Goal: Task Accomplishment & Management: Manage account settings

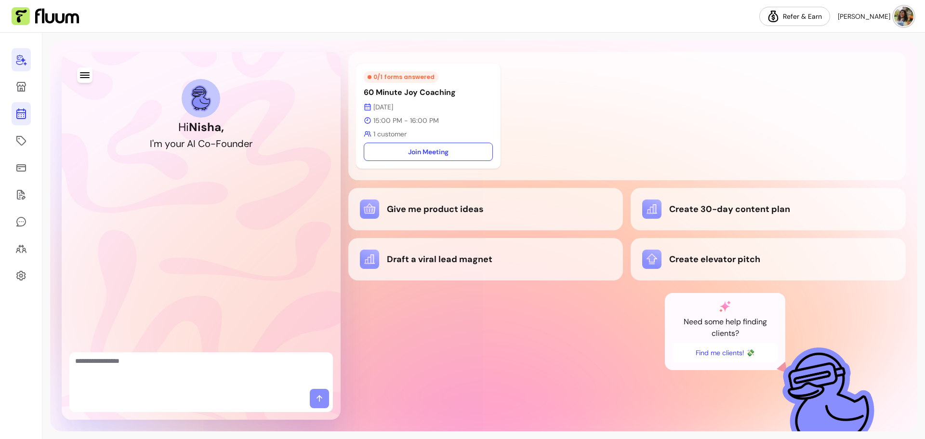
click at [16, 112] on icon at bounding box center [21, 75] width 163 height 137
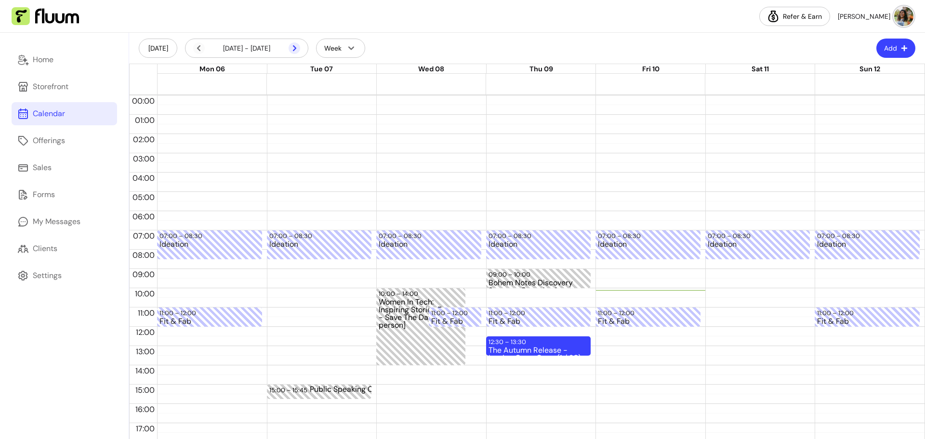
click at [293, 46] on icon at bounding box center [295, 48] width 12 height 12
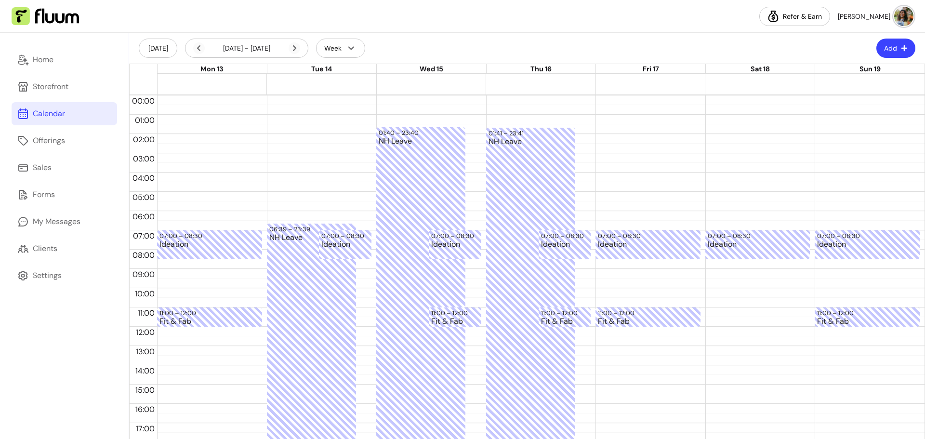
click at [897, 43] on button "Add" at bounding box center [896, 48] width 39 height 19
click at [860, 70] on span "Add Blocker" at bounding box center [865, 72] width 70 height 10
select select "*********"
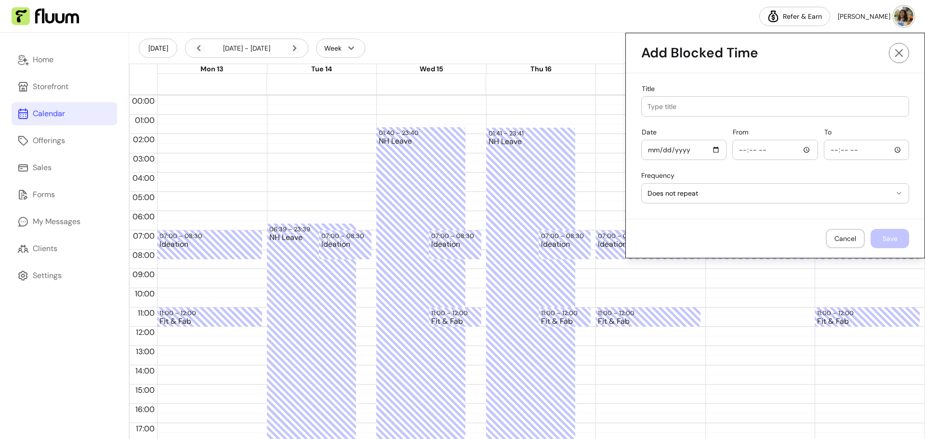
click at [721, 111] on input "Title" at bounding box center [775, 107] width 255 height 10
type input "NH Leave"
click at [708, 147] on input "Date" at bounding box center [684, 150] width 73 height 11
type input "[DATE]"
click at [803, 151] on input "From" at bounding box center [775, 150] width 73 height 11
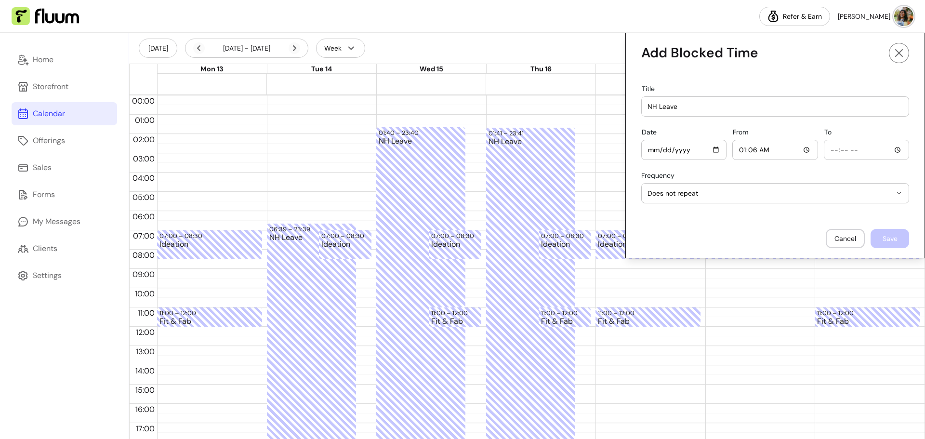
type input "01:06"
click at [894, 149] on input "To" at bounding box center [866, 150] width 73 height 11
type input "23:06"
click at [745, 174] on div "**********" at bounding box center [775, 190] width 268 height 36
click at [885, 236] on button "Save" at bounding box center [890, 238] width 39 height 19
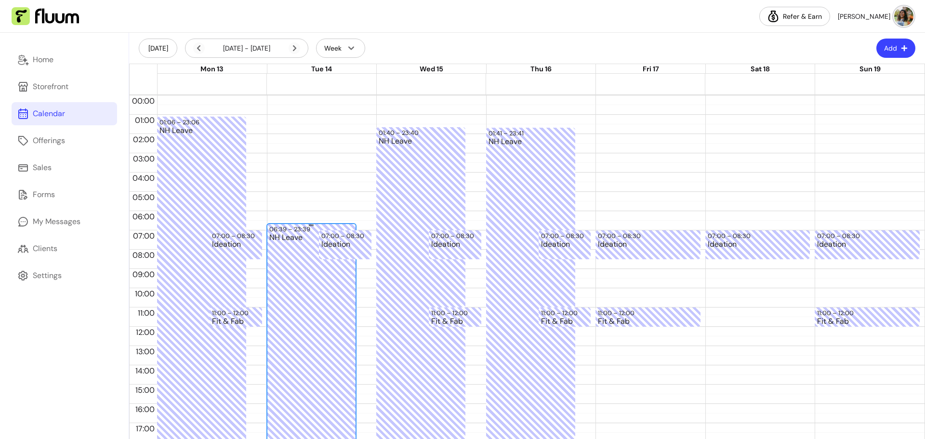
click at [302, 227] on div "06:39 – 23:39" at bounding box center [311, 229] width 84 height 9
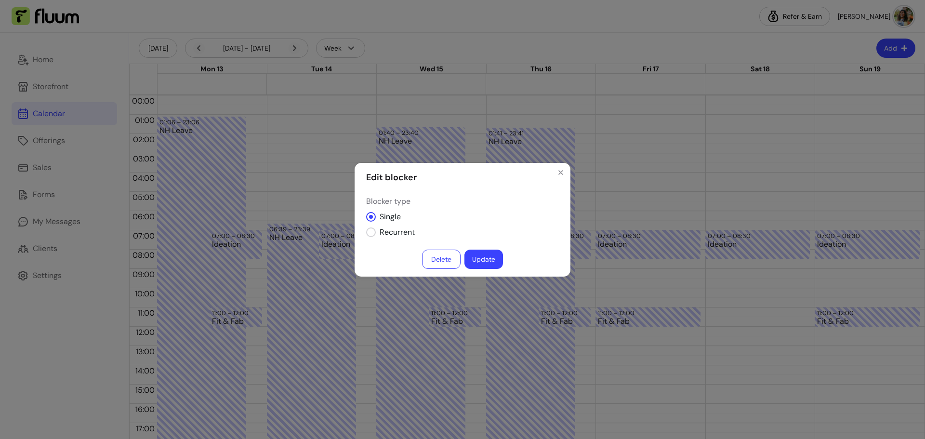
click at [488, 258] on button "Update" at bounding box center [484, 259] width 39 height 19
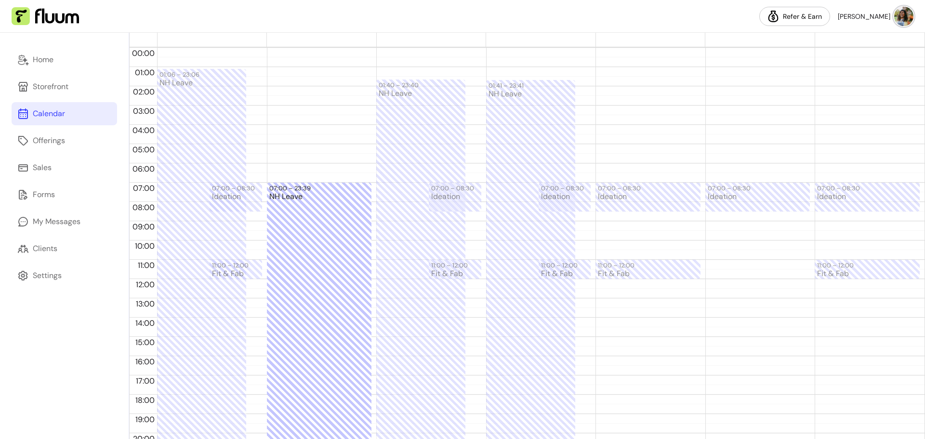
scroll to position [50, 0]
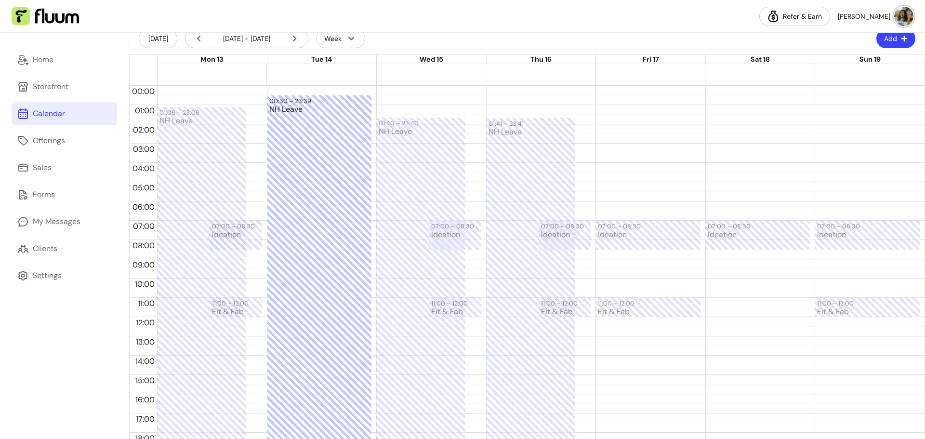
drag, startPoint x: 311, startPoint y: 224, endPoint x: 310, endPoint y: 85, distance: 139.3
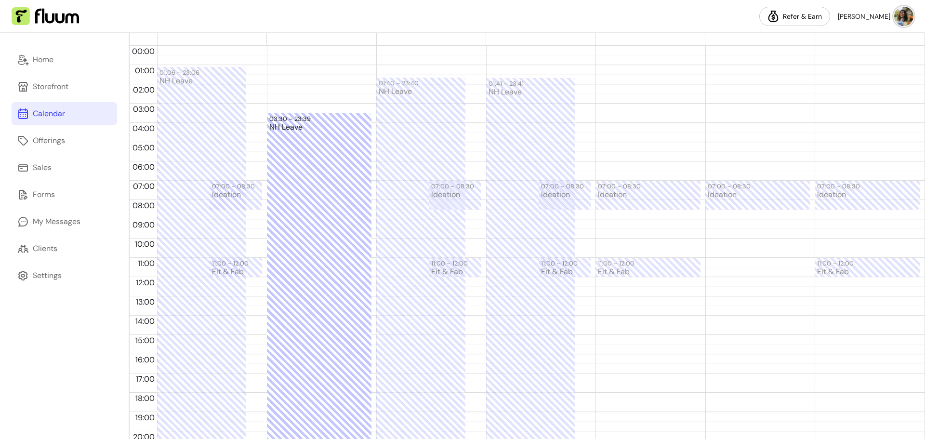
drag, startPoint x: 309, startPoint y: 125, endPoint x: 308, endPoint y: 116, distance: 9.7
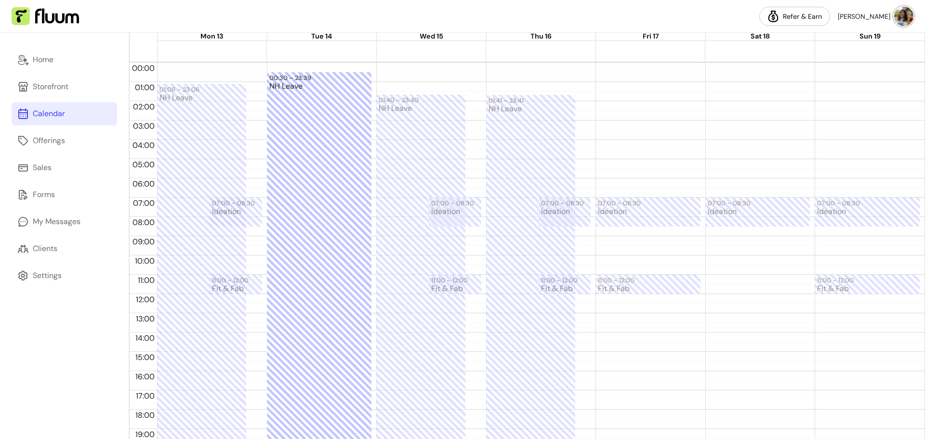
scroll to position [10, 0]
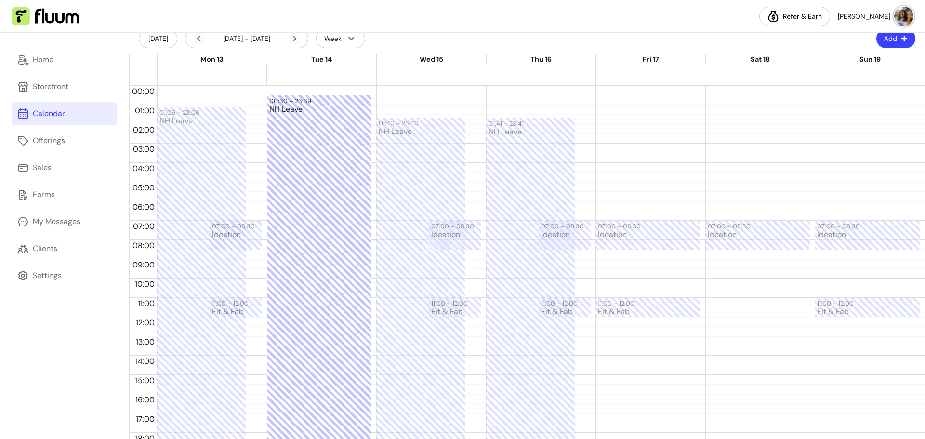
drag, startPoint x: 310, startPoint y: 162, endPoint x: 300, endPoint y: 73, distance: 89.3
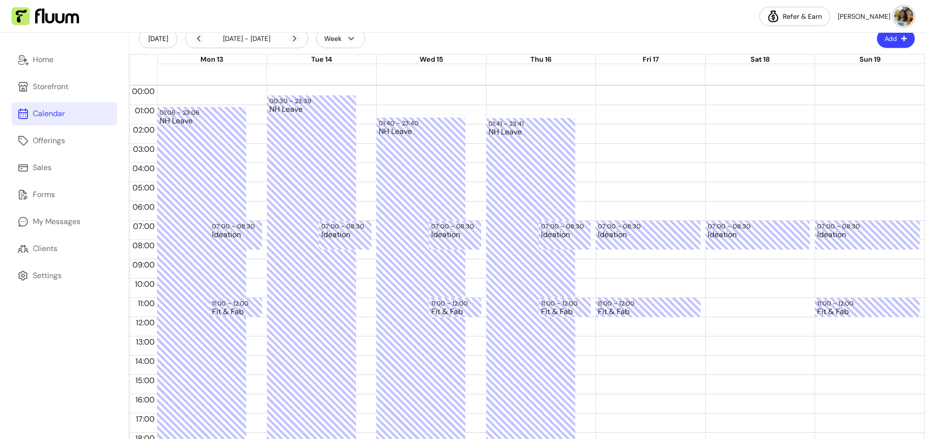
click at [901, 40] on icon "button" at bounding box center [904, 38] width 7 height 7
click at [855, 65] on span "Add Blocker" at bounding box center [865, 63] width 70 height 10
select select "*********"
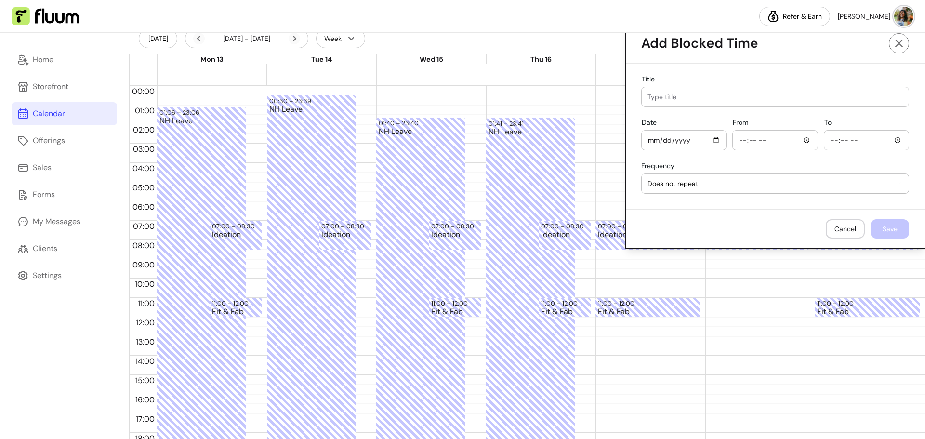
click at [652, 95] on input "Title" at bounding box center [775, 97] width 255 height 10
type input "NH Leave"
click at [710, 139] on input "Date" at bounding box center [684, 140] width 73 height 11
type input "[DATE]"
click at [799, 143] on input "From" at bounding box center [775, 140] width 73 height 11
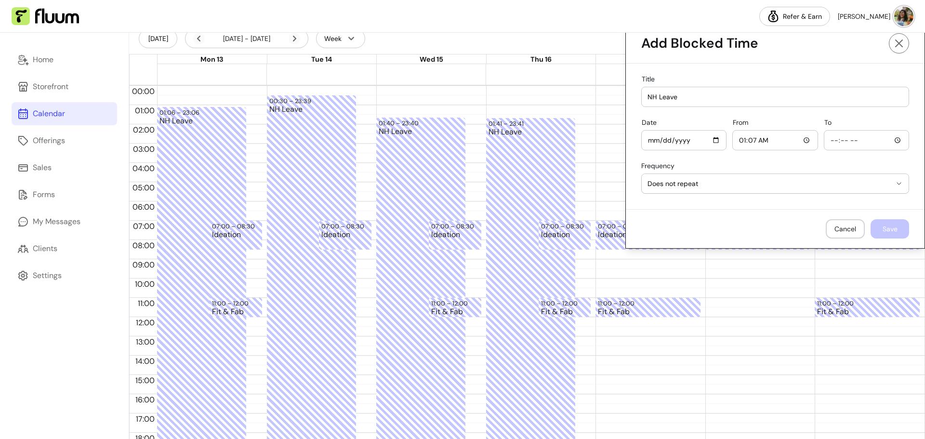
type input "01:07"
click at [894, 143] on input "To" at bounding box center [866, 140] width 73 height 11
type input "23:07"
click at [899, 226] on button "Save" at bounding box center [890, 228] width 39 height 19
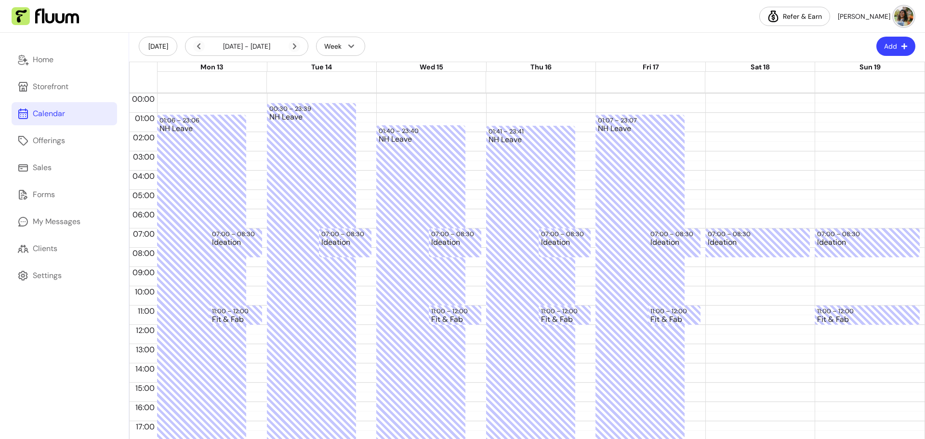
scroll to position [0, 0]
click at [893, 49] on button "Add" at bounding box center [896, 48] width 39 height 19
click at [845, 74] on span "Add Blocker" at bounding box center [865, 72] width 70 height 10
select select "*********"
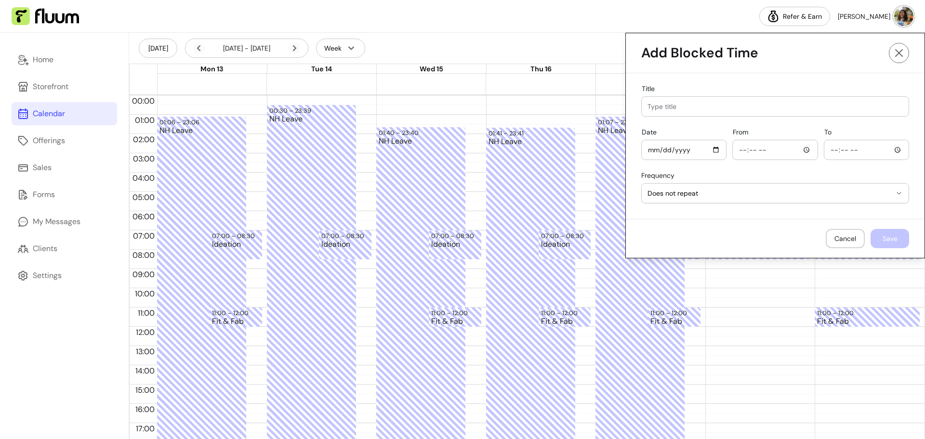
click at [699, 107] on input "Title" at bounding box center [775, 107] width 255 height 10
type input "NH Leave"
click at [709, 153] on input "Date" at bounding box center [684, 150] width 73 height 11
type input "[DATE]"
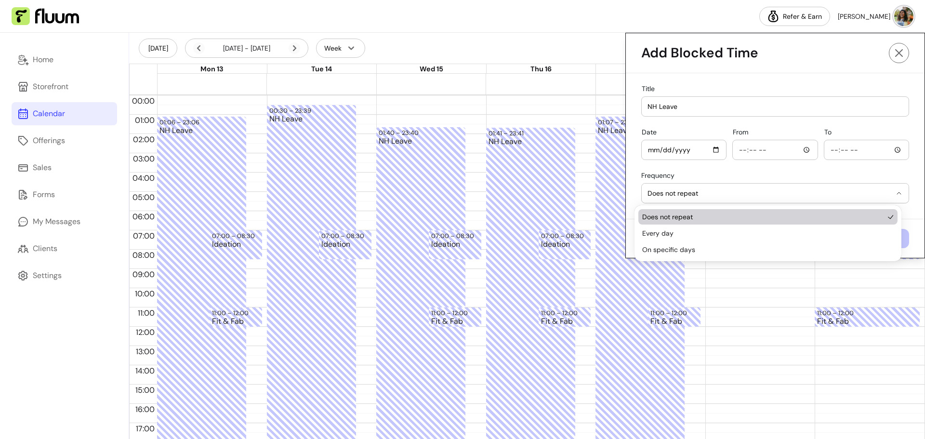
click at [758, 200] on button "Does not repeat" at bounding box center [775, 193] width 267 height 19
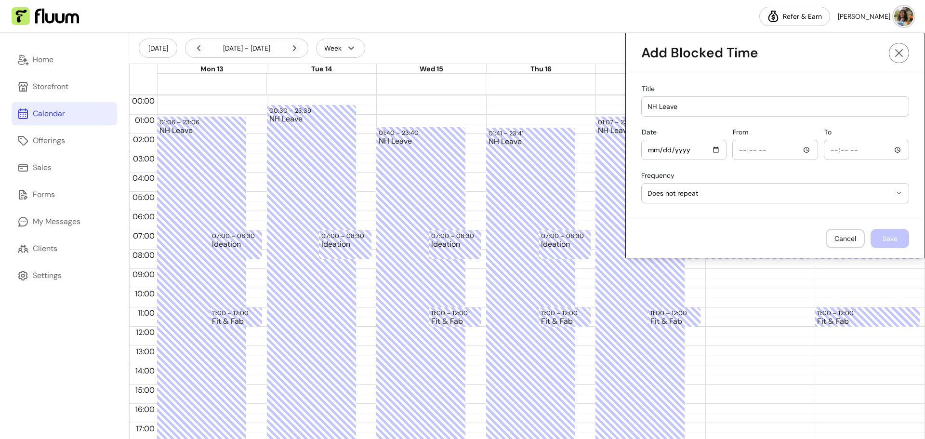
click at [798, 150] on input "From" at bounding box center [775, 150] width 73 height 11
type input "00:08"
click at [872, 148] on input "To" at bounding box center [866, 150] width 73 height 11
click at [891, 148] on input "To" at bounding box center [866, 150] width 73 height 11
type input "23:08"
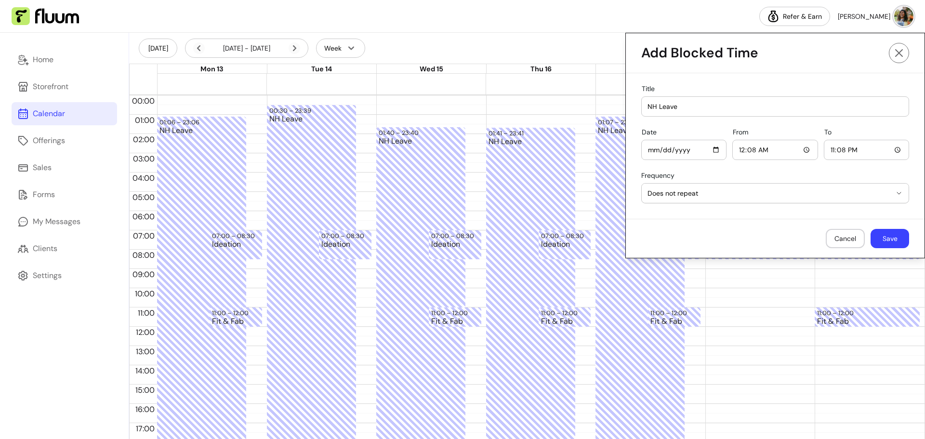
click at [733, 174] on div "**********" at bounding box center [775, 190] width 268 height 36
click at [878, 238] on button "Save" at bounding box center [890, 238] width 39 height 19
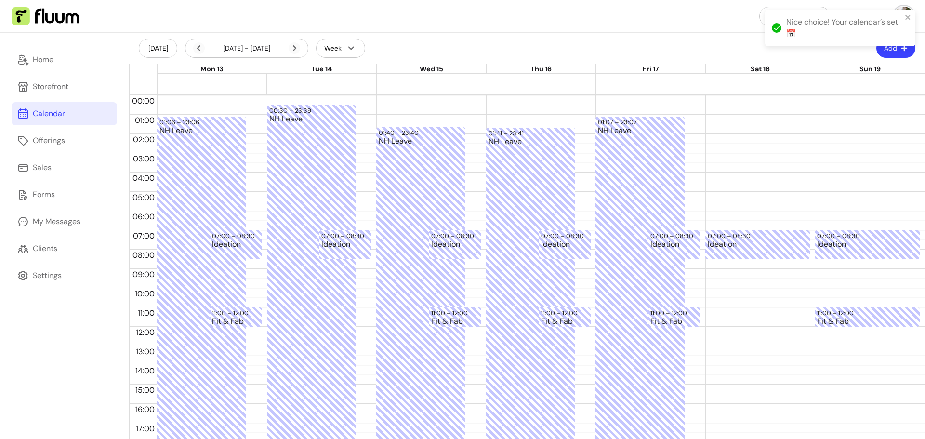
click at [737, 119] on div "07:00 – 08:30 Ideation" at bounding box center [758, 326] width 105 height 463
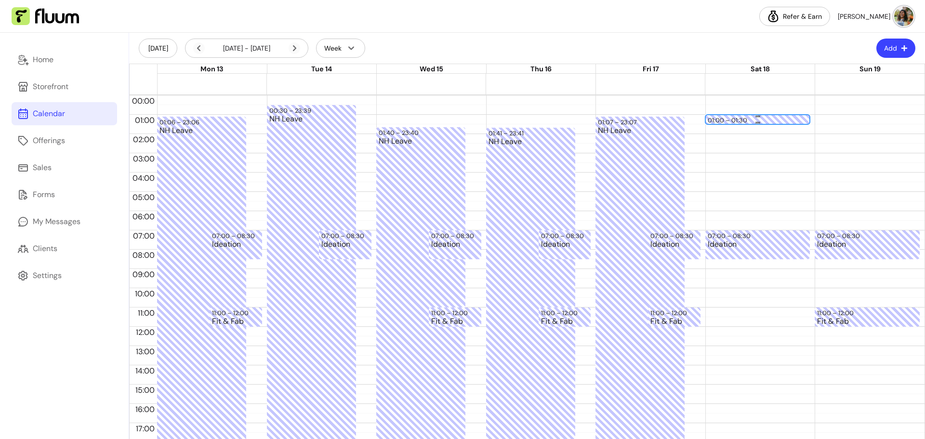
click at [766, 115] on div "01:00 – 01:30 Blocked time" at bounding box center [758, 120] width 105 height 10
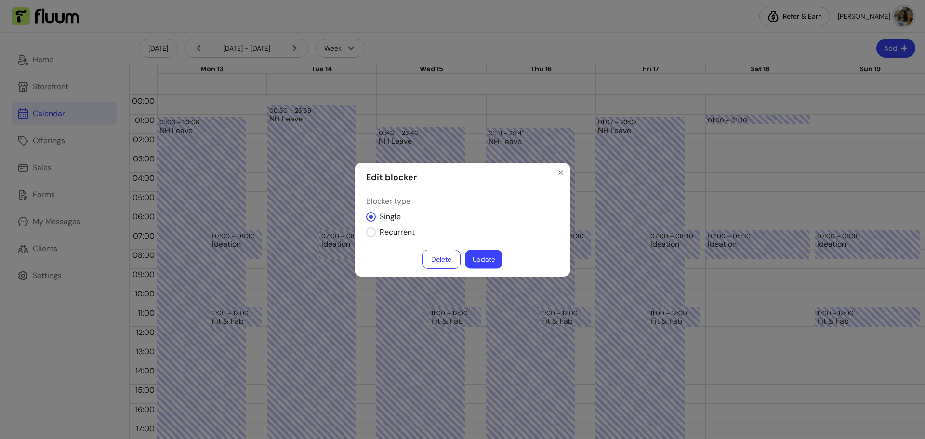
click at [476, 257] on button "Update" at bounding box center [484, 259] width 38 height 19
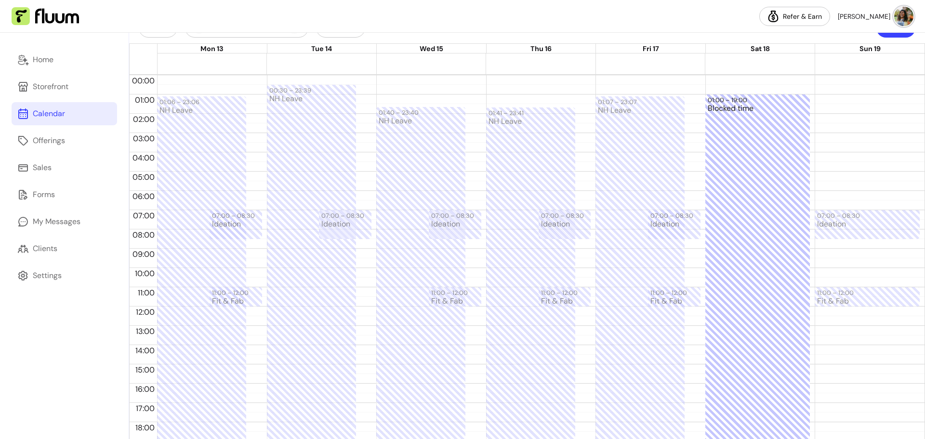
scroll to position [19, 0]
drag, startPoint x: 751, startPoint y: 122, endPoint x: 735, endPoint y: 445, distance: 323.3
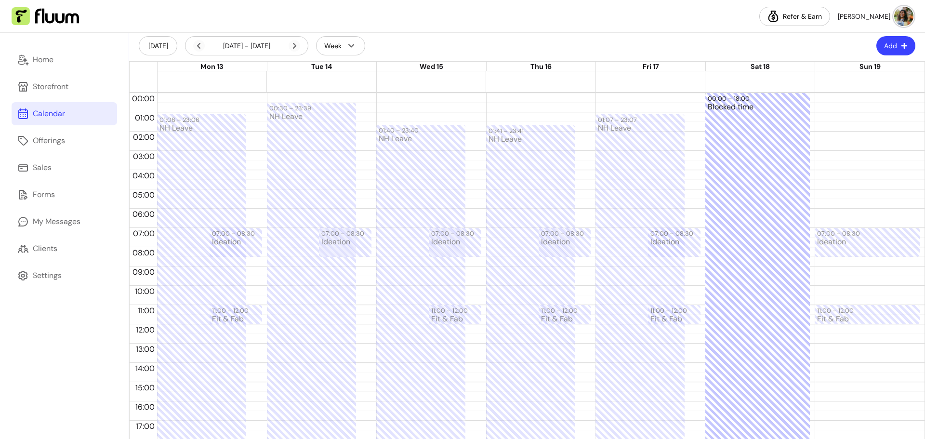
scroll to position [0, 0]
drag, startPoint x: 745, startPoint y: 339, endPoint x: 740, endPoint y: 377, distance: 38.4
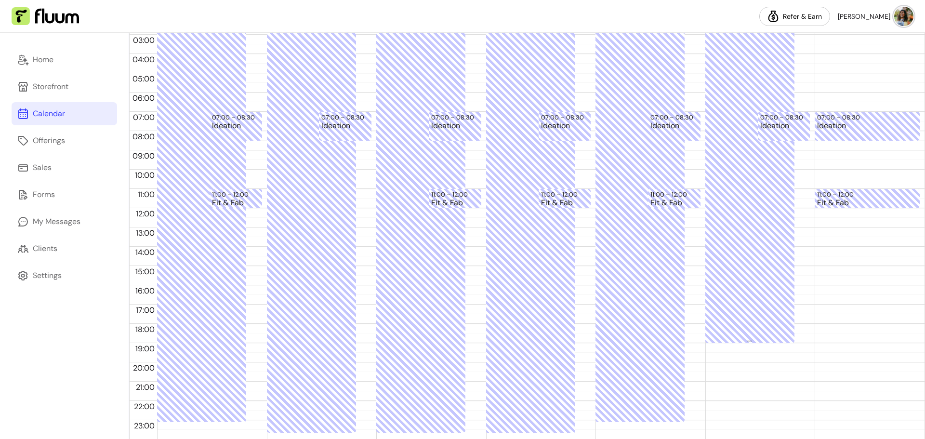
scroll to position [120, 0]
click at [744, 323] on div "00:00 – 18:00 Blocked time 07:00 – 08:30 Ideation" at bounding box center [758, 207] width 105 height 463
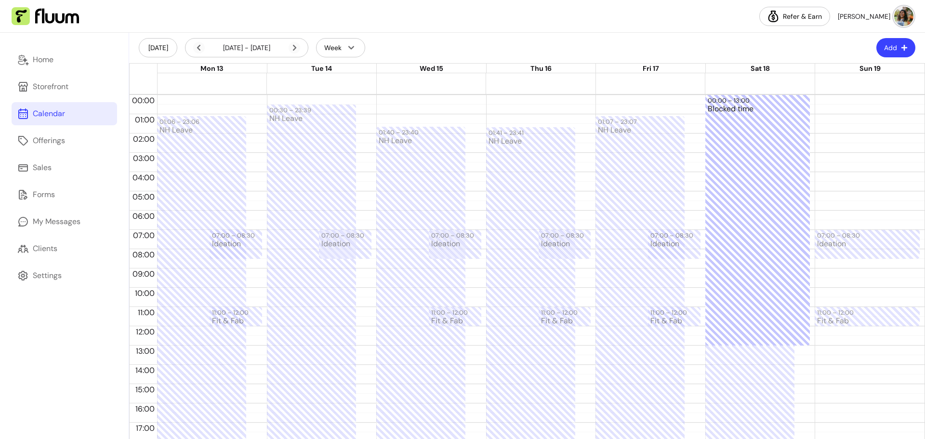
scroll to position [0, 0]
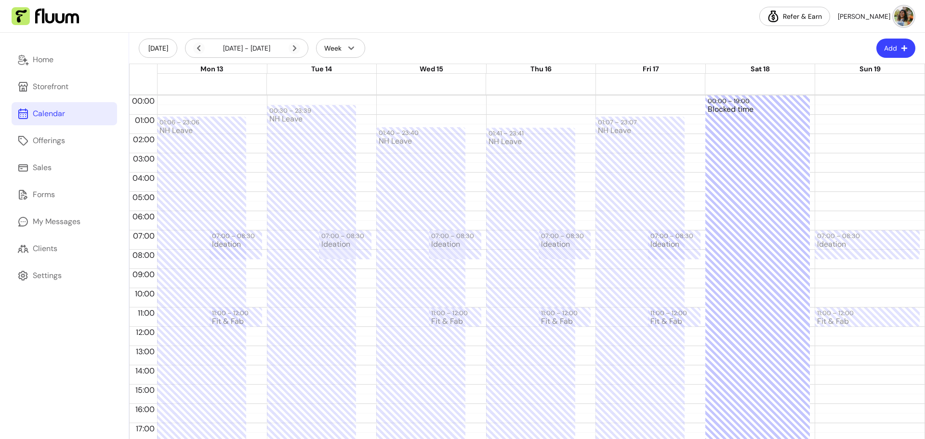
drag, startPoint x: 743, startPoint y: 321, endPoint x: 737, endPoint y: 462, distance: 140.9
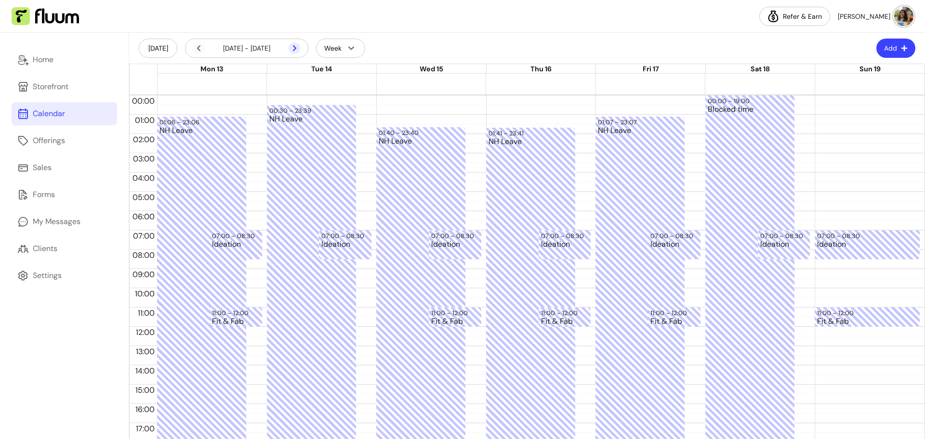
click at [298, 48] on icon at bounding box center [295, 48] width 12 height 12
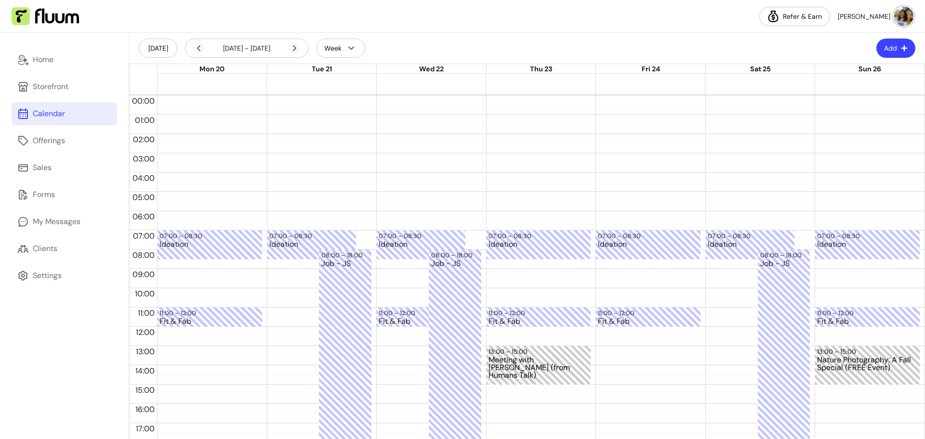
scroll to position [120, 0]
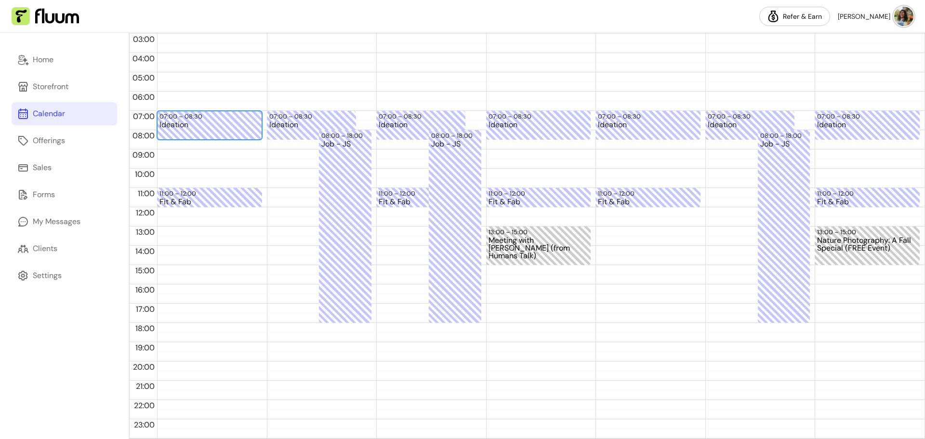
click at [189, 134] on div "Ideation" at bounding box center [210, 130] width 100 height 18
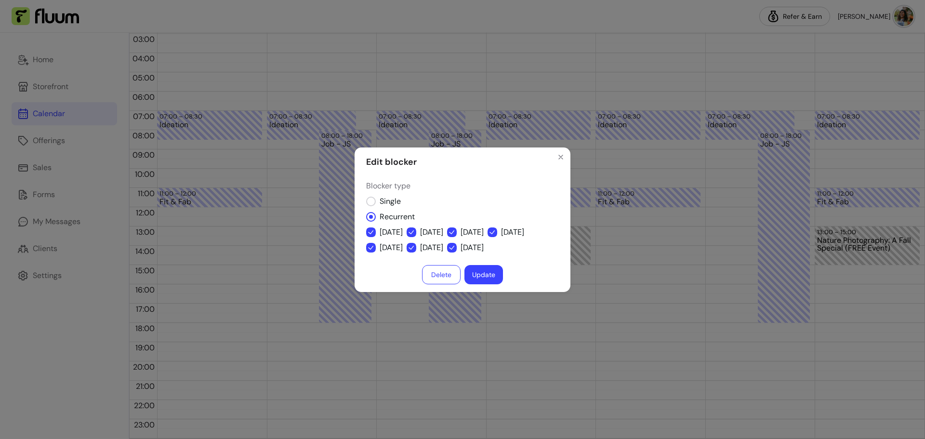
click at [615, 155] on div "Edit blocker Blocker type Single Recurrent [DATE] [DATE] [DATE] [DATE] [DATE] […" at bounding box center [462, 219] width 925 height 439
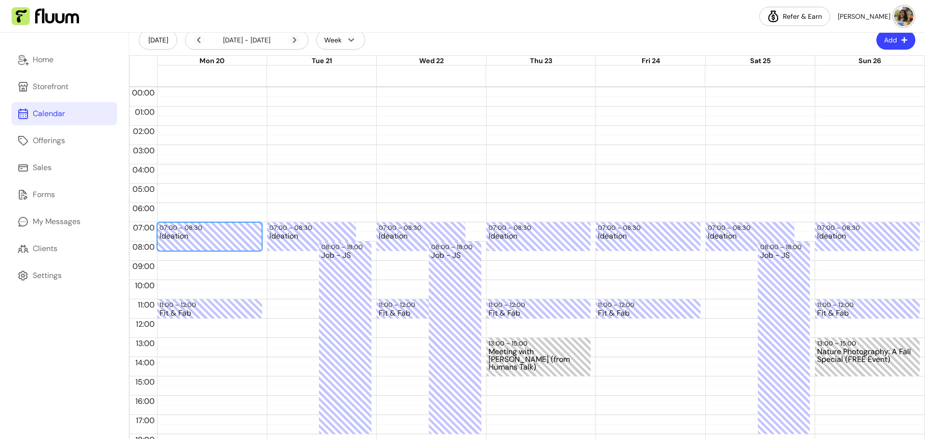
scroll to position [0, 0]
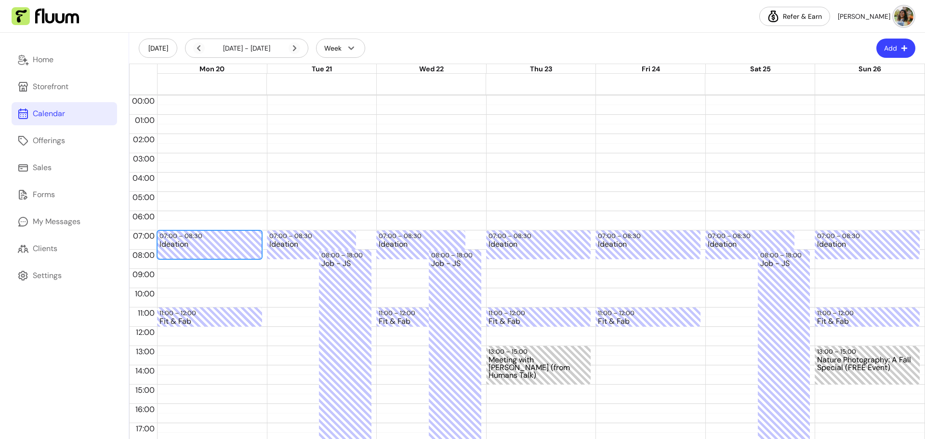
click at [881, 49] on button "Add" at bounding box center [896, 48] width 39 height 19
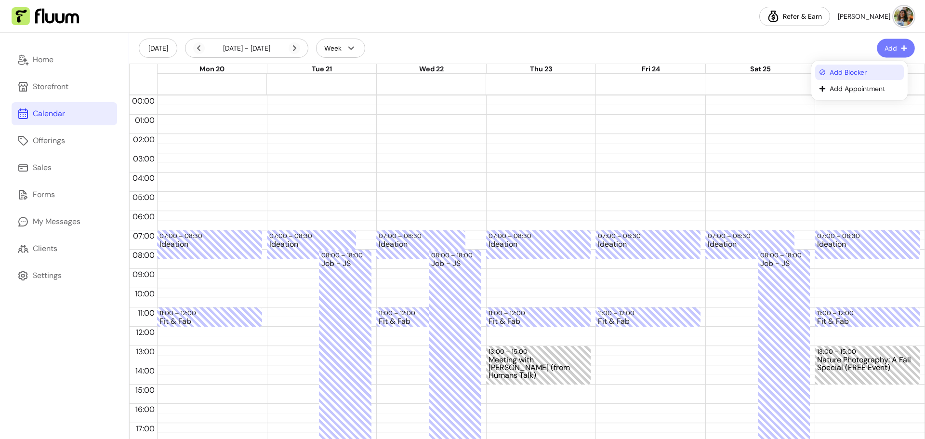
click at [860, 70] on span "Add Blocker" at bounding box center [865, 72] width 70 height 10
select select "*********"
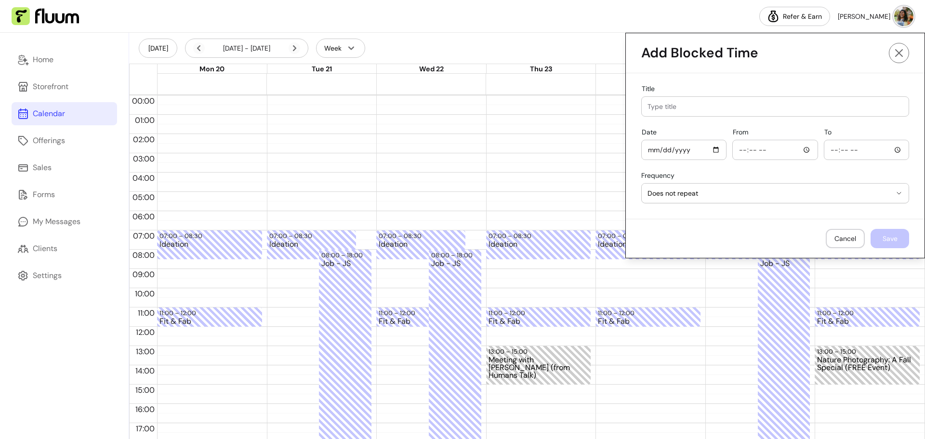
click at [680, 103] on input "Title" at bounding box center [775, 107] width 255 height 10
drag, startPoint x: 690, startPoint y: 106, endPoint x: 639, endPoint y: 110, distance: 51.8
click at [642, 110] on div "Title NH Leave" at bounding box center [775, 106] width 267 height 19
type input "ateb"
click at [676, 150] on input "Date" at bounding box center [684, 150] width 73 height 11
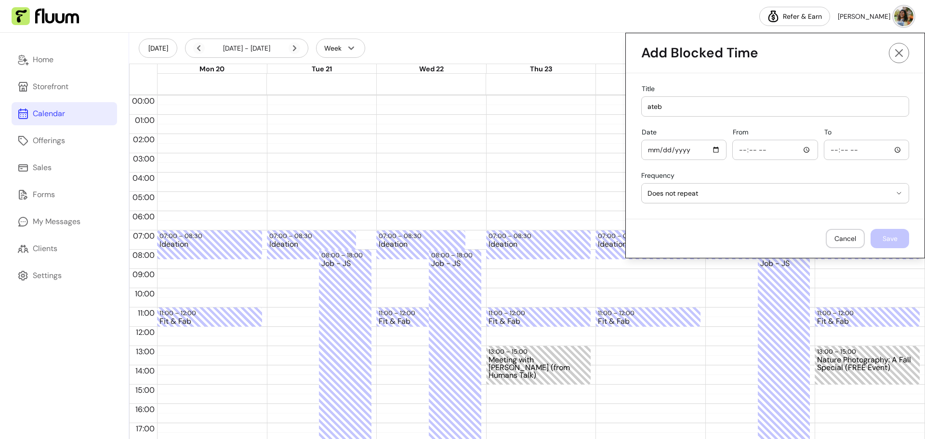
click at [706, 149] on input "Date" at bounding box center [684, 150] width 73 height 11
type input "[DATE]"
click at [799, 152] on input "From" at bounding box center [775, 150] width 73 height 11
type input "14:10"
click at [892, 151] on input "To" at bounding box center [866, 150] width 73 height 11
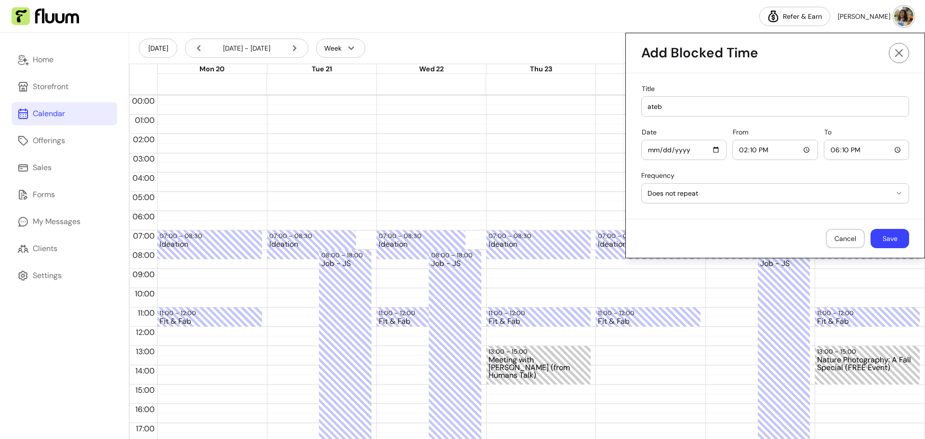
type input "18:10"
click at [893, 232] on button "Save" at bounding box center [890, 238] width 38 height 19
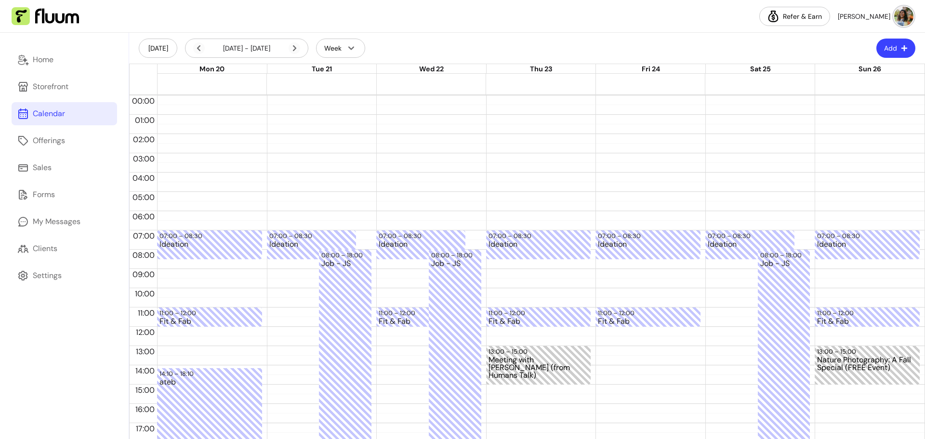
click at [502, 272] on div "07:00 – 08:30 Ideation 11:00 – 12:00 Fit & Fab 13:00 – 15:00 Meeting with [PERS…" at bounding box center [538, 326] width 105 height 463
click at [883, 48] on button "Add" at bounding box center [896, 48] width 39 height 19
click at [536, 276] on div at bounding box center [538, 276] width 5 height 1
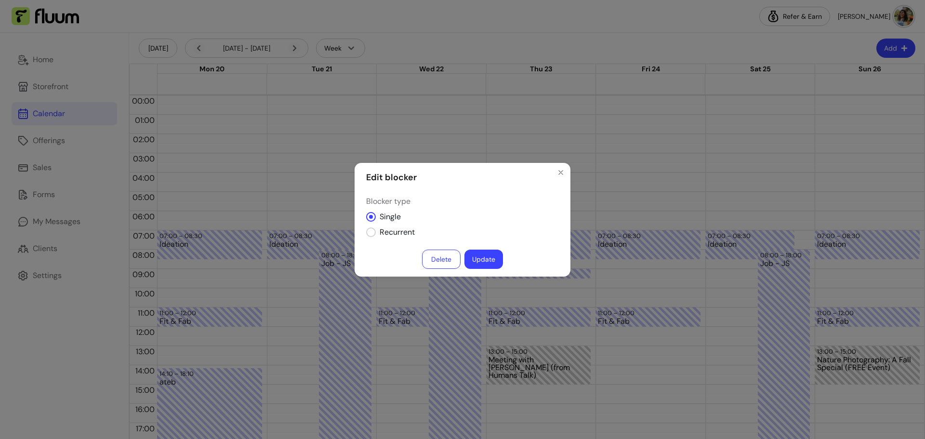
click at [744, 208] on div "Edit blocker Blocker type Single Recurrent Delete Update" at bounding box center [462, 219] width 925 height 439
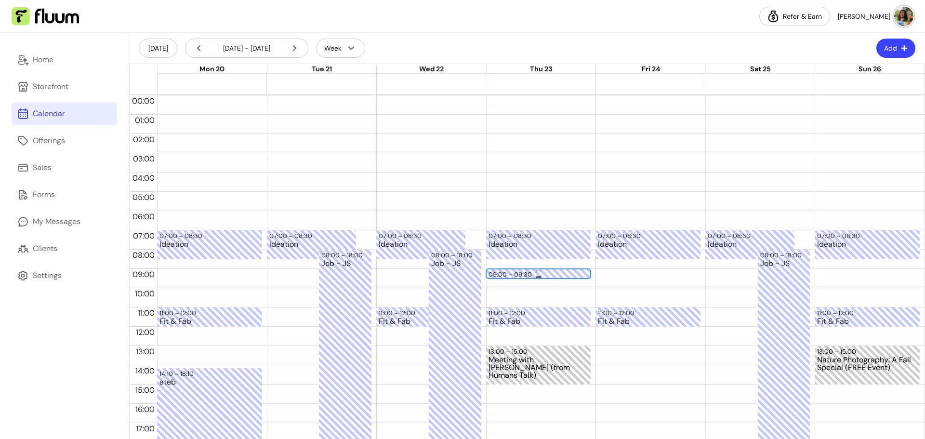
click at [524, 274] on div "09:00 – 09:30" at bounding box center [539, 274] width 100 height 9
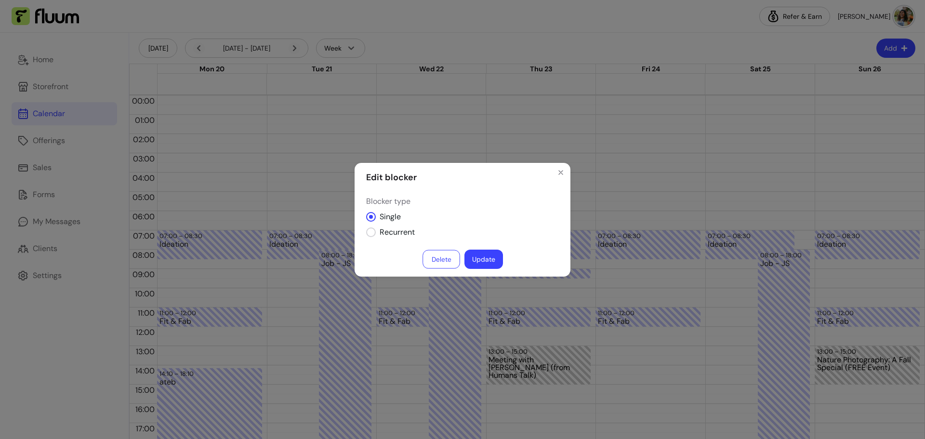
click at [426, 260] on button "Delete" at bounding box center [442, 259] width 38 height 19
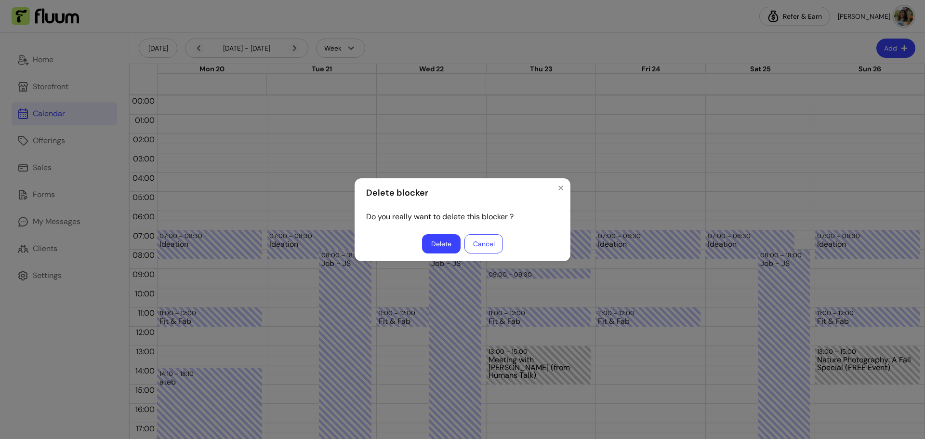
click at [454, 251] on button "Delete" at bounding box center [441, 243] width 39 height 19
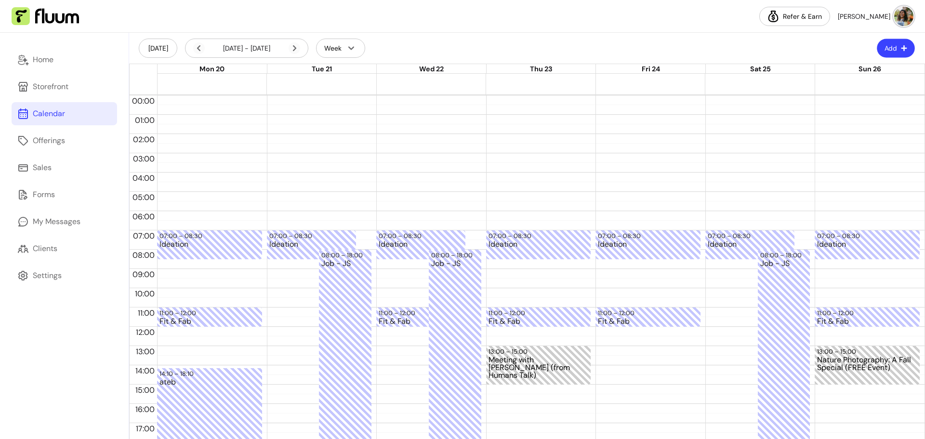
click at [877, 44] on button "Add" at bounding box center [896, 48] width 38 height 19
click at [847, 68] on span "Add Blocker" at bounding box center [865, 72] width 70 height 10
select select "*********"
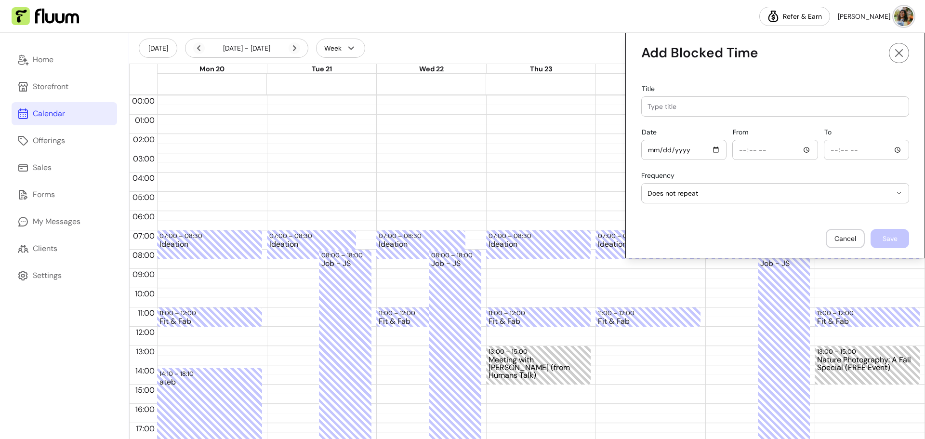
click at [708, 105] on input "Title" at bounding box center [775, 107] width 255 height 10
type input "Kick-off Call for Coaching Webinar"
click at [707, 149] on input "Date" at bounding box center [684, 150] width 73 height 11
type input "[DATE]"
click at [799, 151] on input "From" at bounding box center [775, 150] width 73 height 11
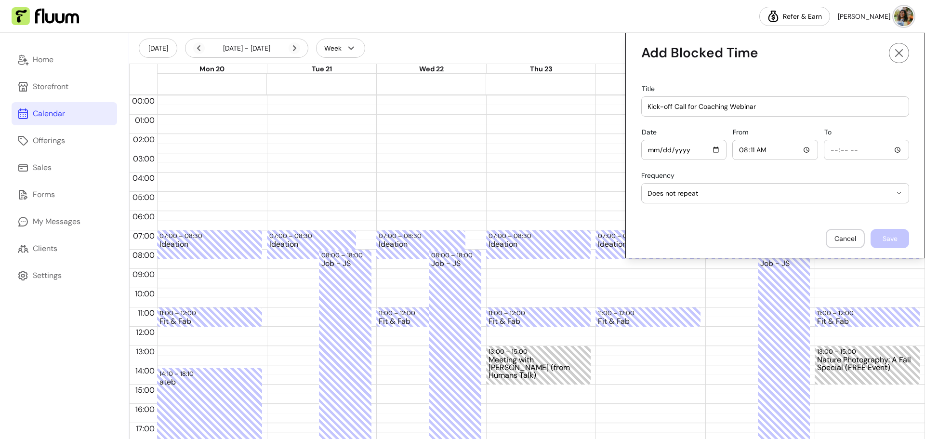
type input "08:11"
click at [858, 150] on input "To" at bounding box center [866, 150] width 73 height 11
click at [890, 153] on input "To" at bounding box center [866, 150] width 73 height 11
type input "10:11"
click at [895, 212] on div "**********" at bounding box center [775, 146] width 299 height 146
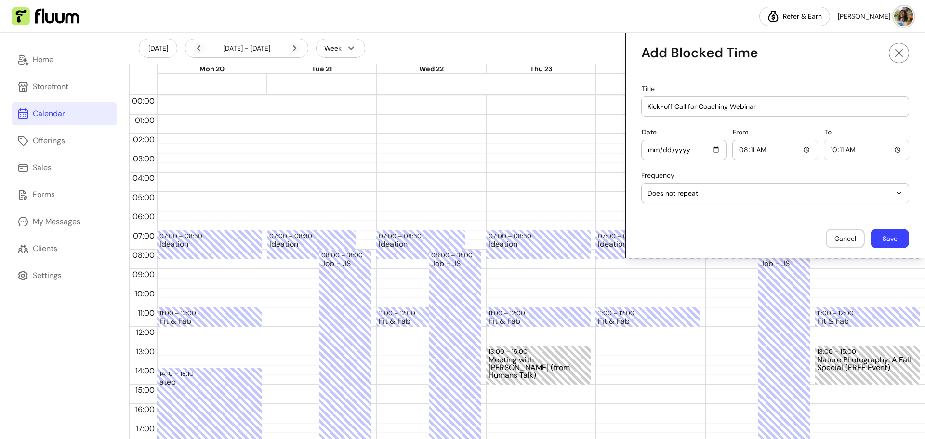
click at [885, 234] on button "Save" at bounding box center [890, 238] width 39 height 19
